Goal: Task Accomplishment & Management: Complete application form

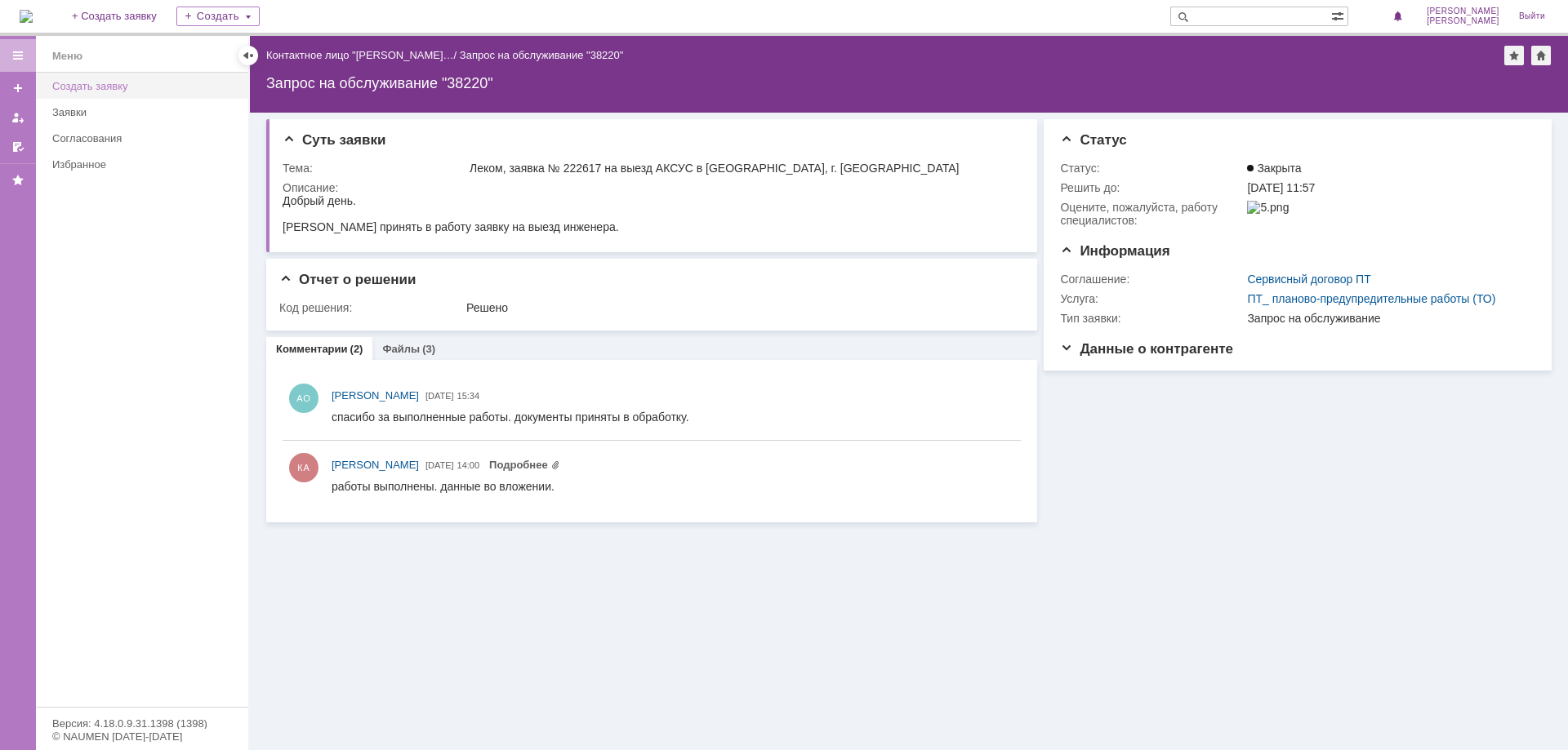
click at [137, 83] on div "Создать заявку" at bounding box center [145, 86] width 186 height 12
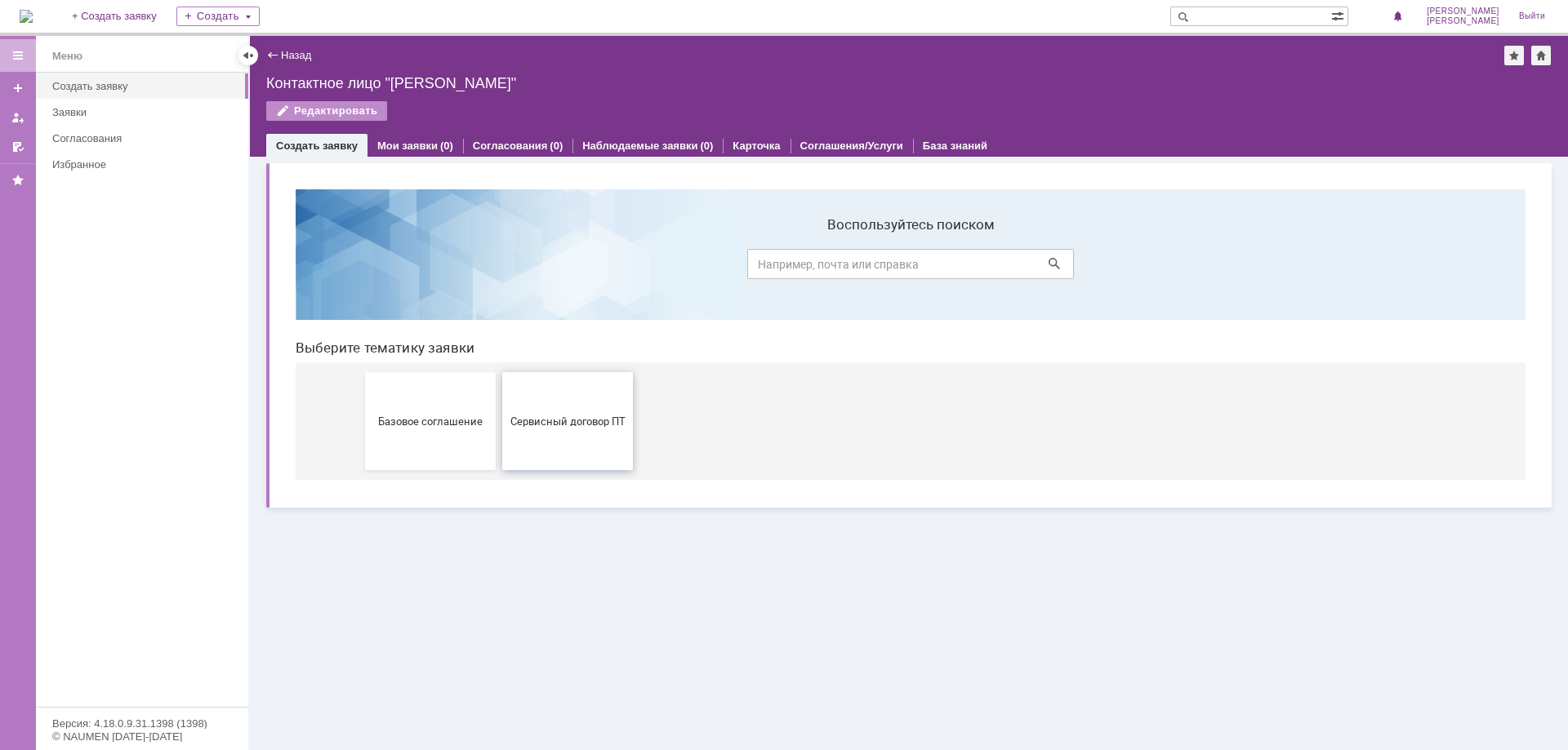
click at [569, 431] on button "Сервисный договор ПТ" at bounding box center [566, 421] width 130 height 98
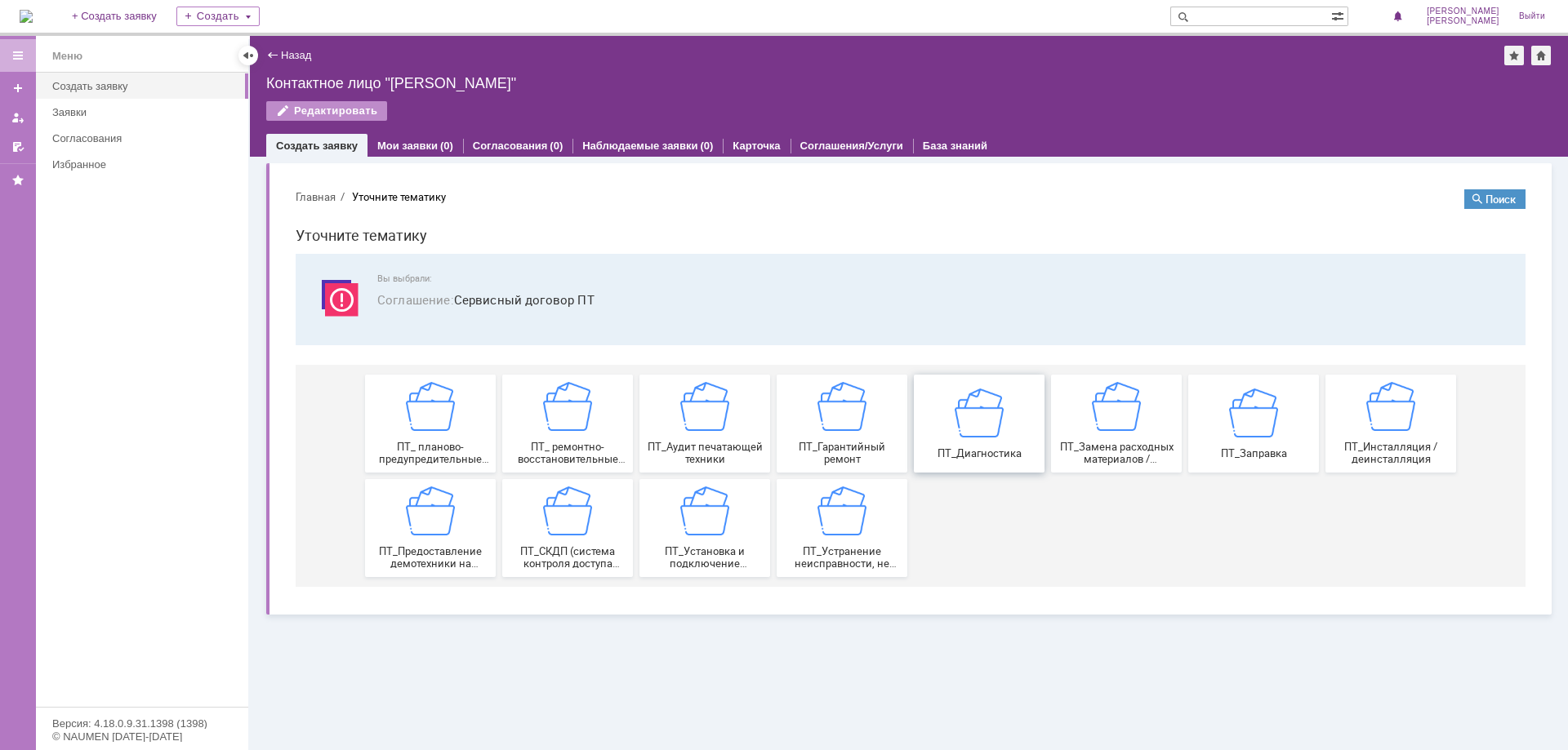
click at [979, 430] on img at bounding box center [979, 412] width 49 height 49
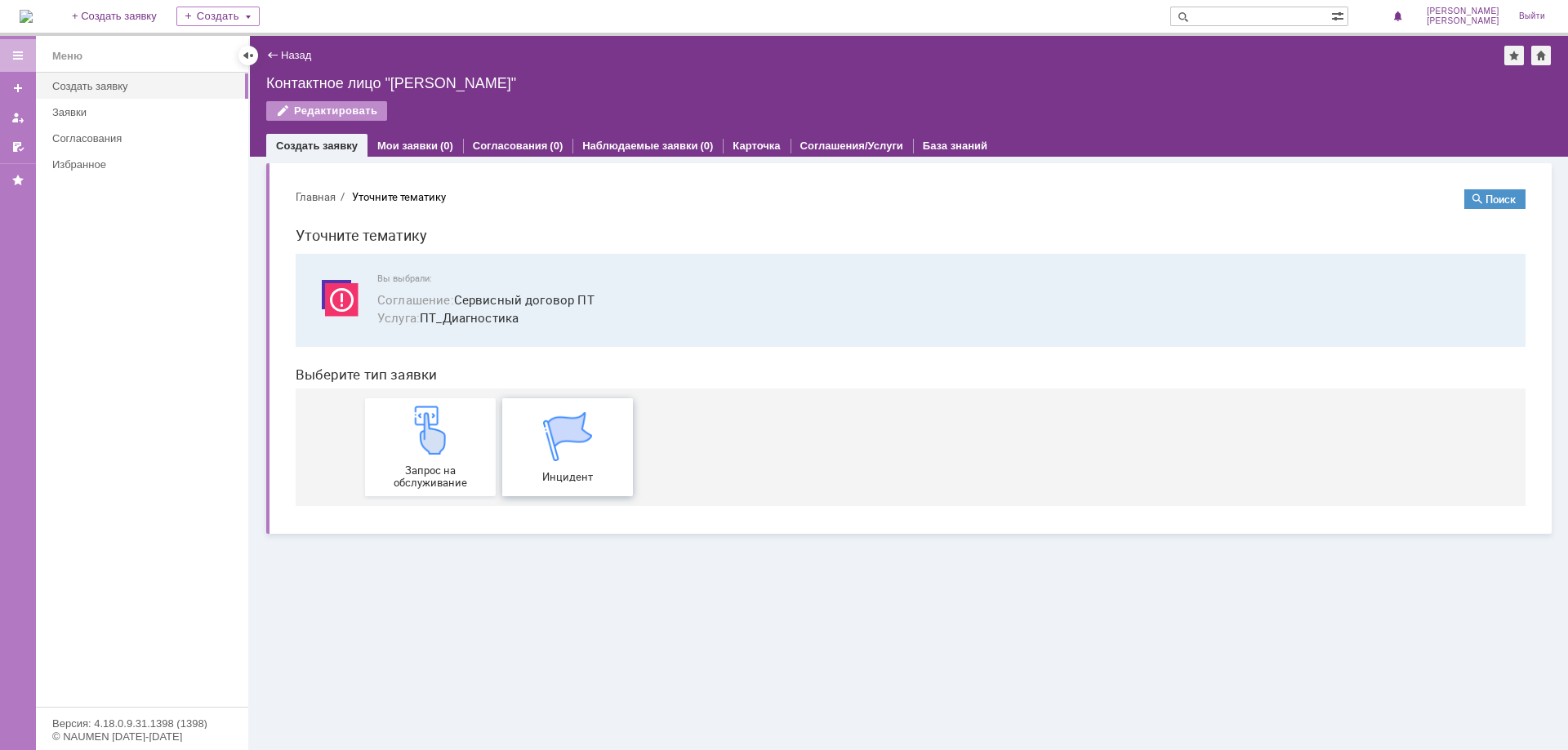
click at [535, 481] on span "Инцидент" at bounding box center [567, 476] width 121 height 12
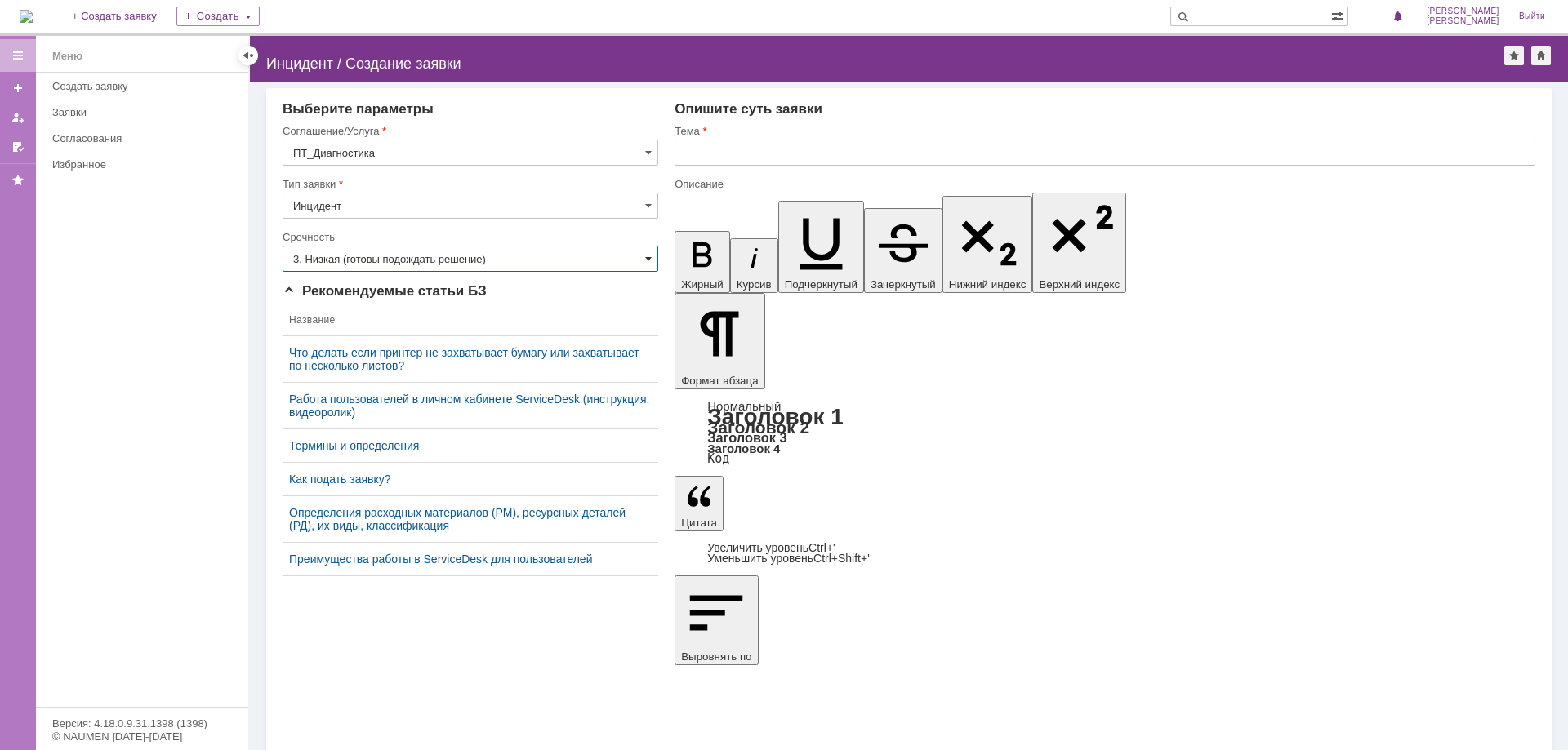
click at [646, 256] on span at bounding box center [647, 258] width 6 height 13
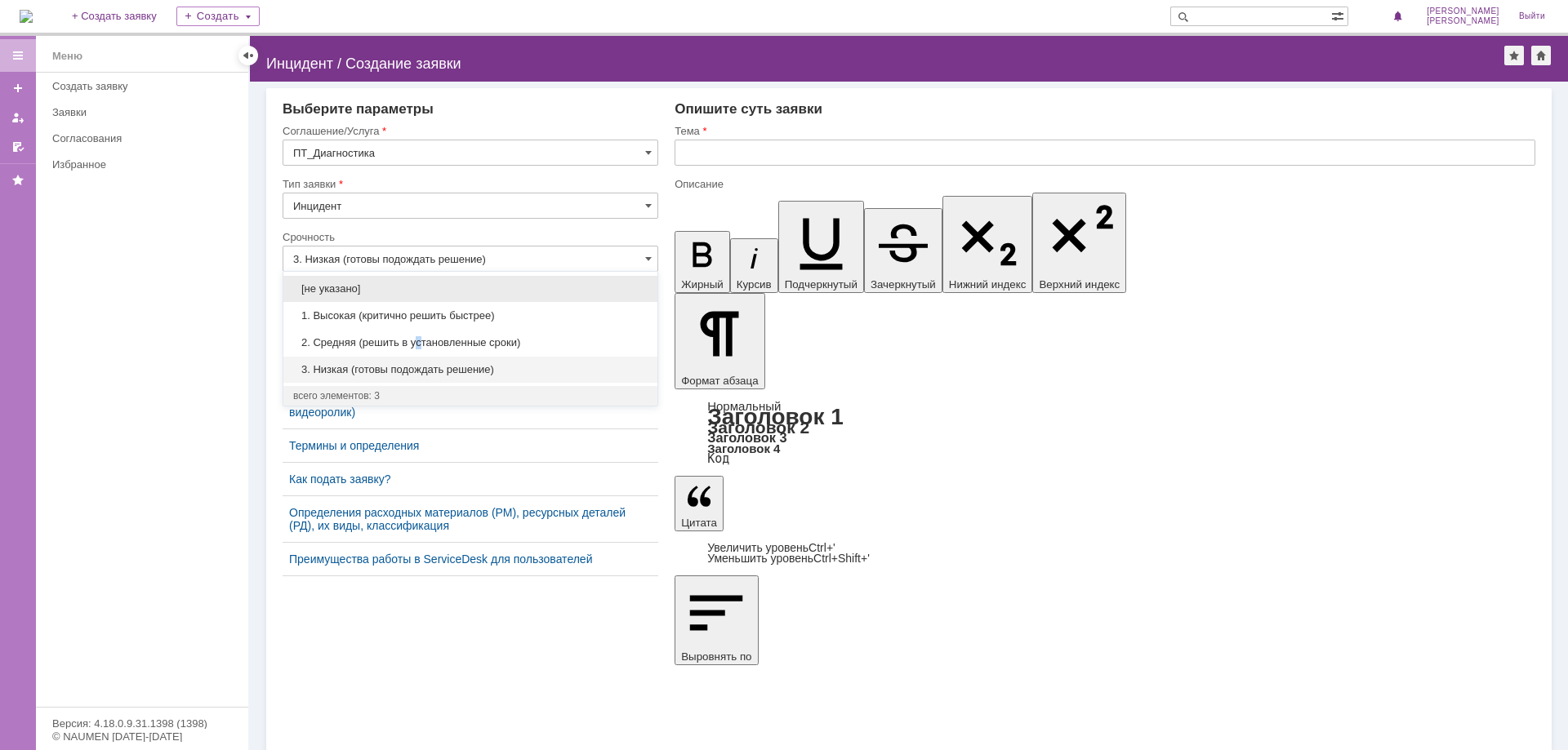
click at [417, 331] on div "2. Средняя (решить в установленные сроки)" at bounding box center [470, 342] width 374 height 26
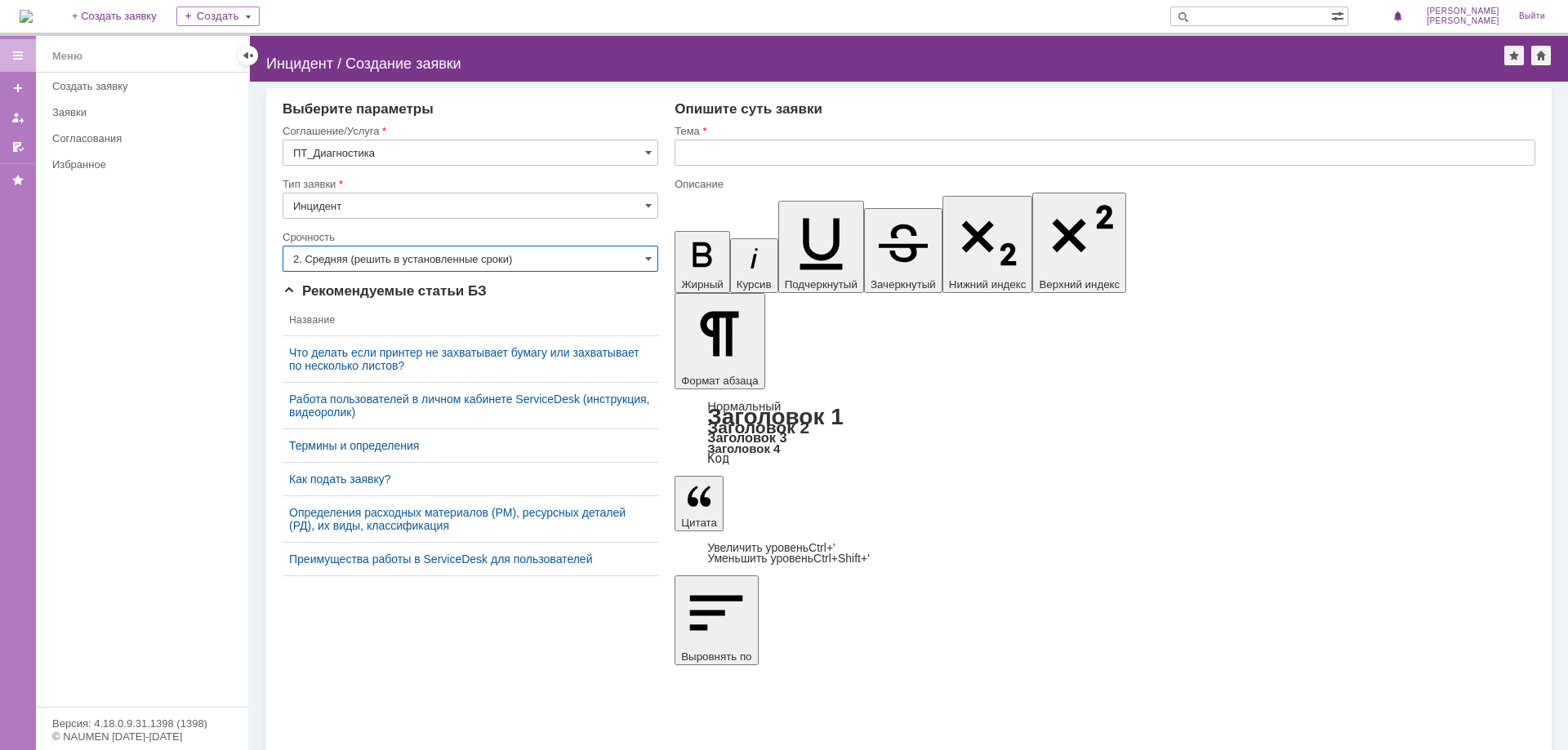
type input "2. Средняя (решить в установленные сроки)"
click at [718, 159] on input "text" at bounding box center [1105, 152] width 860 height 26
click at [785, 151] on input "Сервье, Самара" at bounding box center [1105, 152] width 860 height 26
type input "Сервье, [GEOGRAPHIC_DATA], заявка № 231625"
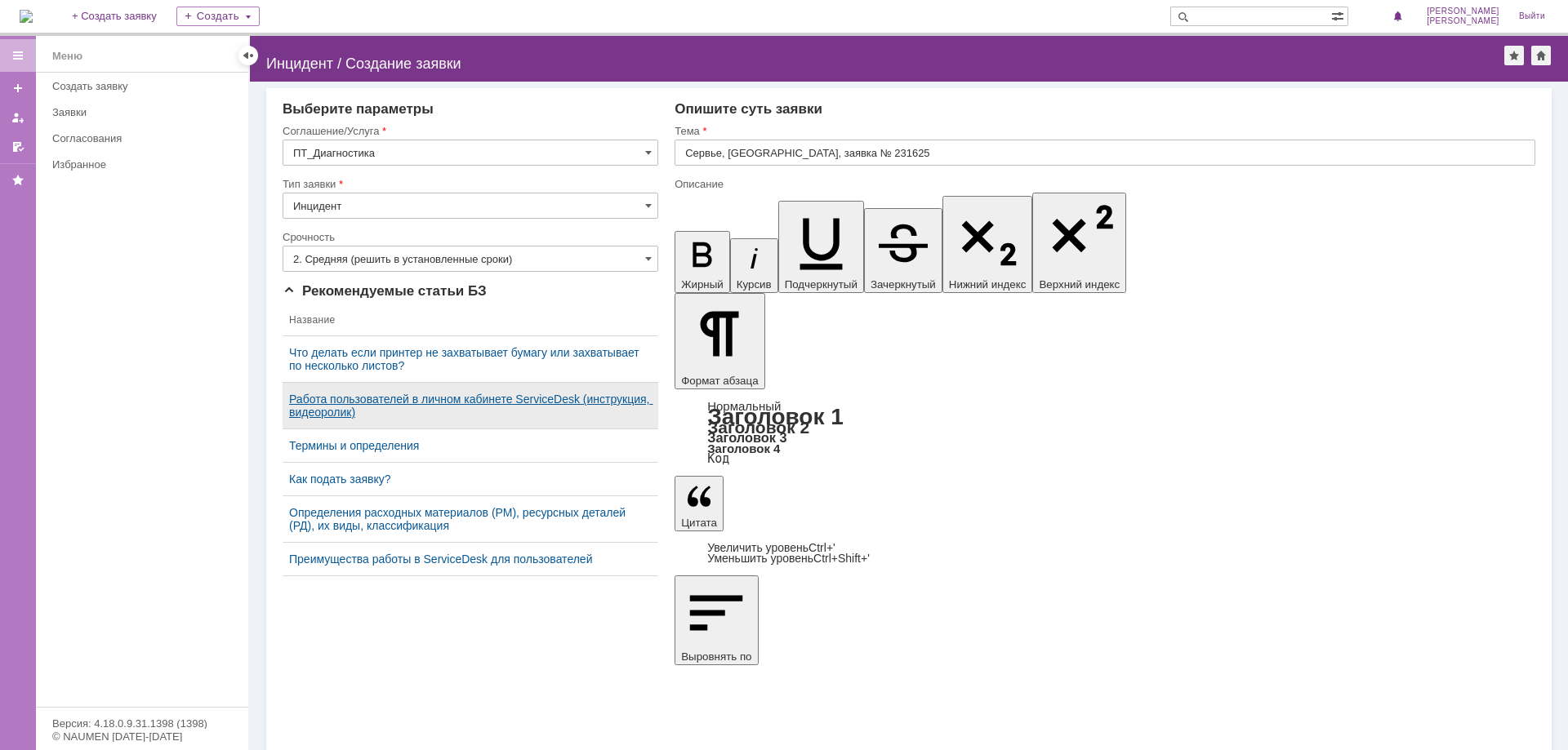
scroll to position [756, 5]
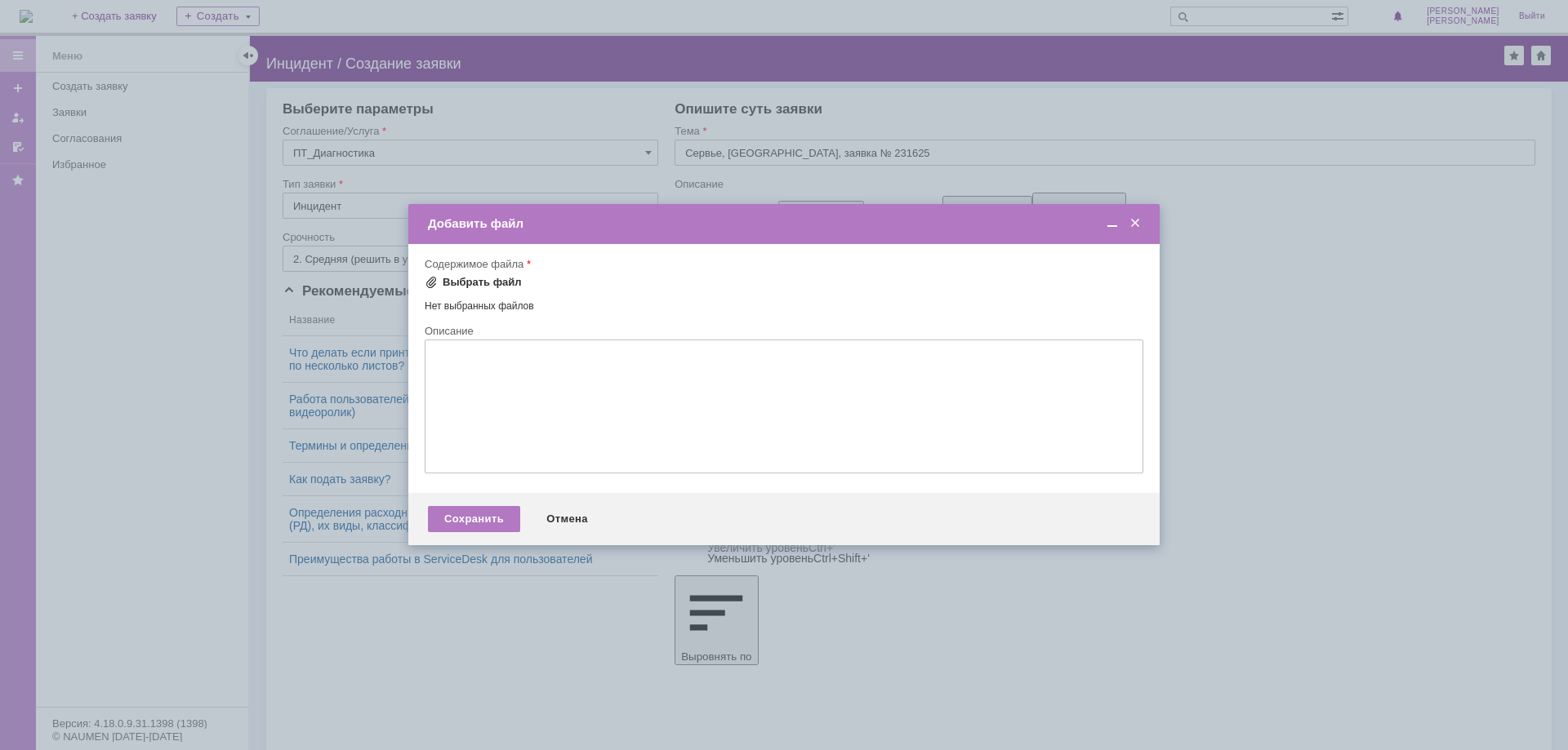
click at [471, 280] on div "Выбрать файл" at bounding box center [482, 282] width 79 height 13
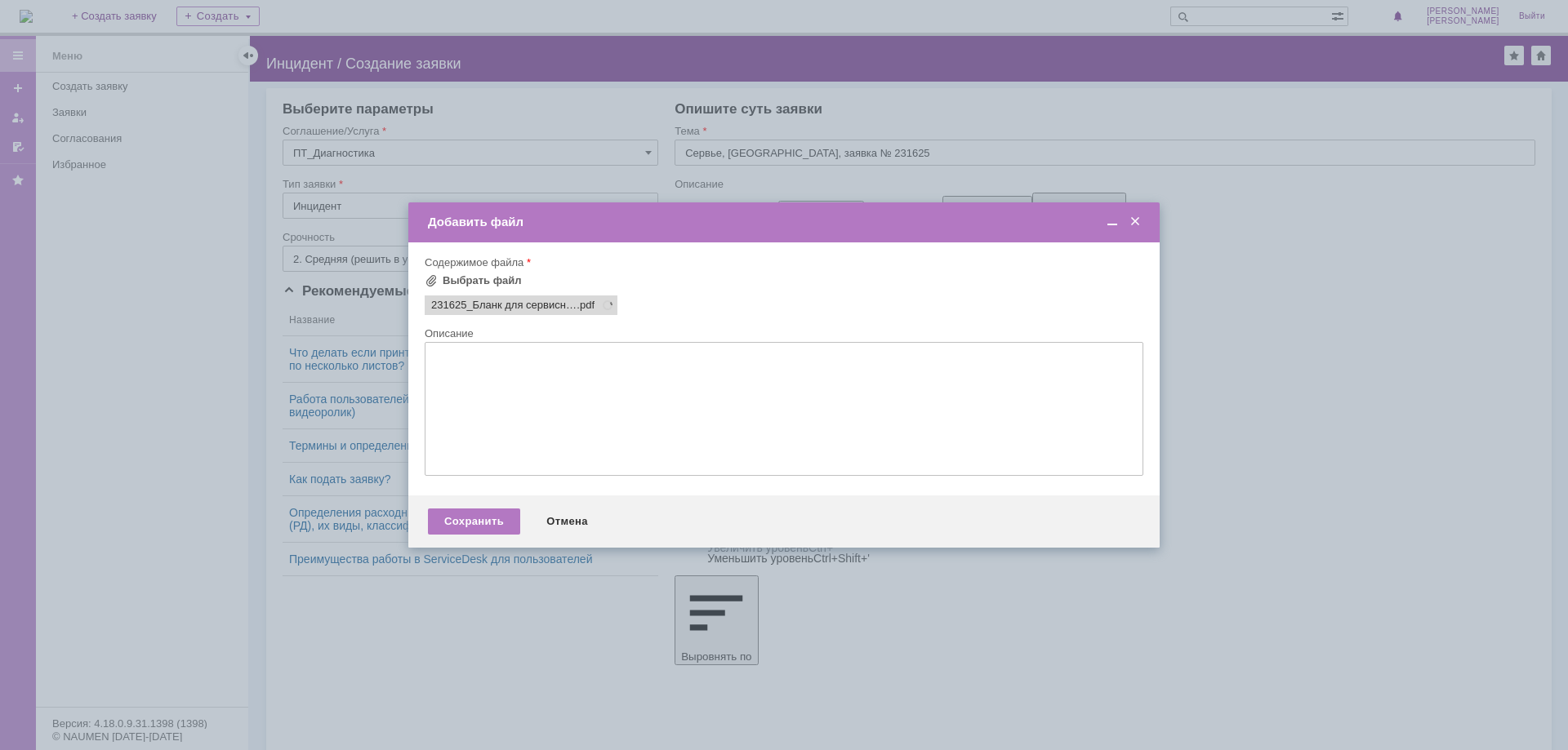
scroll to position [0, 0]
click at [476, 401] on textarea at bounding box center [783, 409] width 718 height 134
paste textarea "проблема – при цветной печати накладывается желтый цвет"
type textarea "проблема – при цветной печати накладывается желтый цвет"
click at [477, 521] on div "Сохранить" at bounding box center [473, 522] width 92 height 26
